Goal: Task Accomplishment & Management: Use online tool/utility

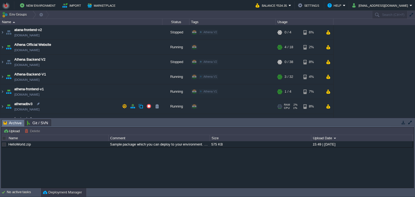
scroll to position [11, 0]
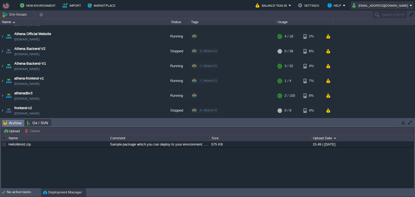
click at [376, 7] on button "bitssathena@gmail.com" at bounding box center [380, 5] width 57 height 6
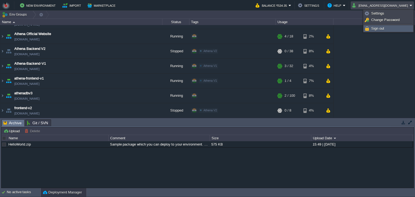
click at [372, 29] on span "Sign out" at bounding box center [377, 28] width 13 height 4
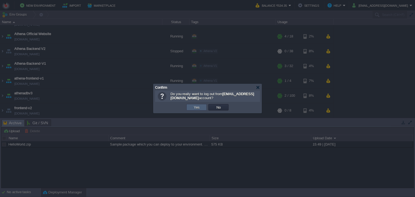
click at [198, 110] on button "Yes" at bounding box center [196, 107] width 9 height 5
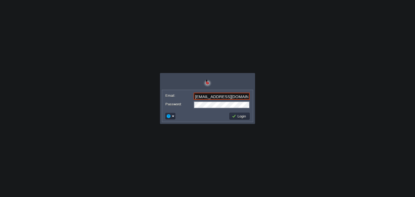
type input "[EMAIL_ADDRESS][DOMAIN_NAME]"
click at [236, 116] on button "Login" at bounding box center [240, 116] width 16 height 5
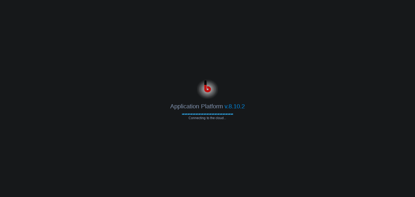
click at [280, 93] on div at bounding box center [207, 88] width 415 height 22
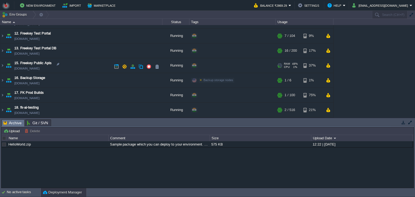
scroll to position [172, 0]
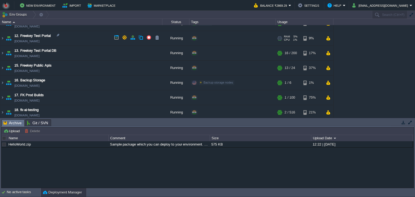
click at [83, 41] on td "12. Freekey Test Portal [DOMAIN_NAME]" at bounding box center [81, 38] width 162 height 15
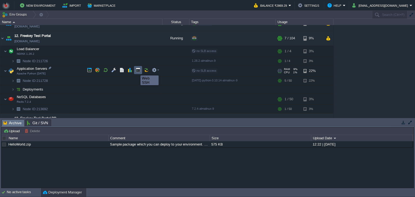
click at [136, 71] on button "button" at bounding box center [138, 70] width 5 height 5
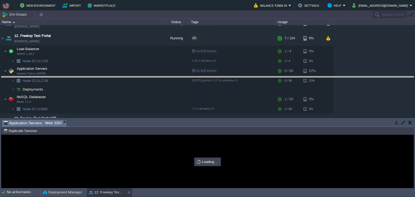
drag, startPoint x: 116, startPoint y: 125, endPoint x: 116, endPoint y: 85, distance: 40.0
click at [116, 82] on body "New Environment Import Marketplace Bonus ₹0.00 Upgrade Account Balance ₹2869.29…" at bounding box center [207, 98] width 415 height 197
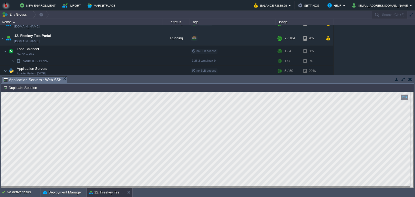
scroll to position [2, 0]
